Goal: Task Accomplishment & Management: Use online tool/utility

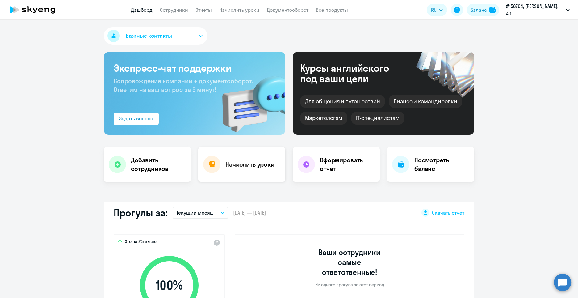
click at [241, 165] on h4 "Начислить уроки" at bounding box center [249, 164] width 49 height 9
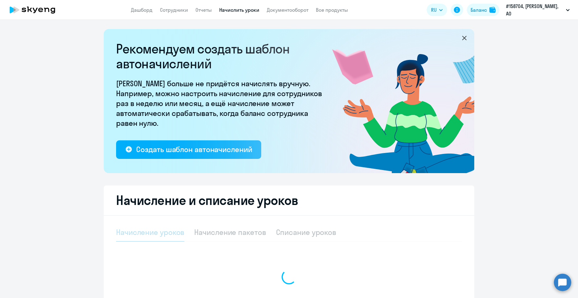
select select "10"
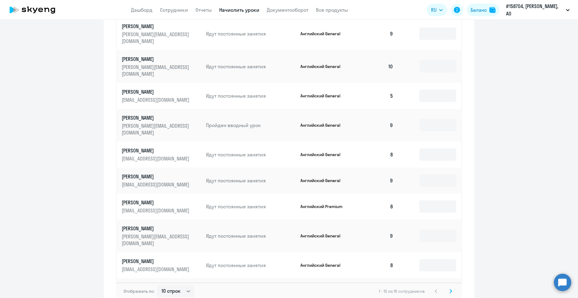
scroll to position [340, 0]
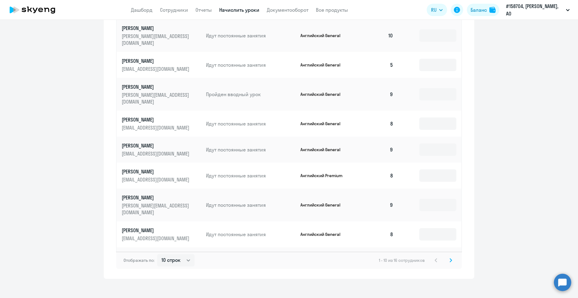
click at [450, 258] on icon at bounding box center [451, 259] width 2 height 3
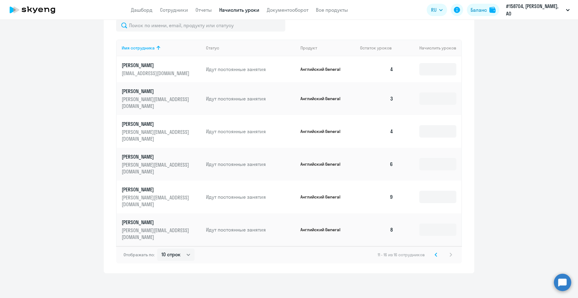
scroll to position [236, 0]
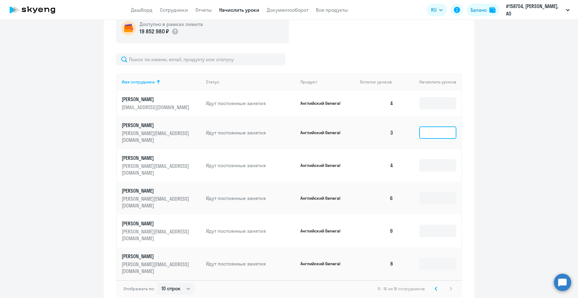
click at [424, 128] on input at bounding box center [437, 132] width 37 height 12
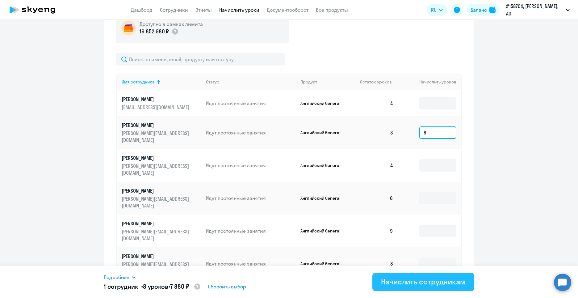
type input "8"
click at [420, 285] on div "Начислить сотрудникам" at bounding box center [423, 281] width 85 height 10
